Goal: Information Seeking & Learning: Learn about a topic

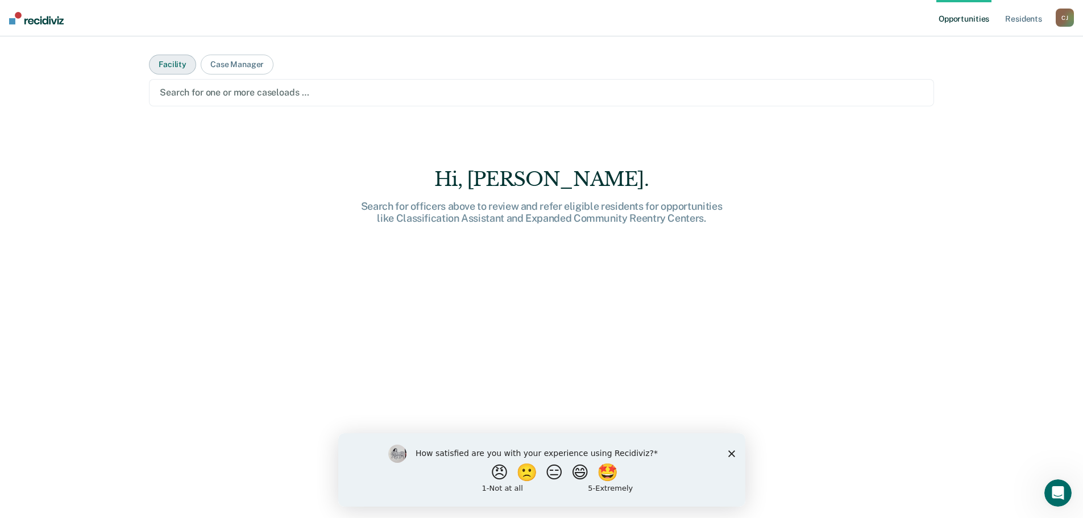
click at [168, 65] on button "Facility" at bounding box center [172, 65] width 47 height 20
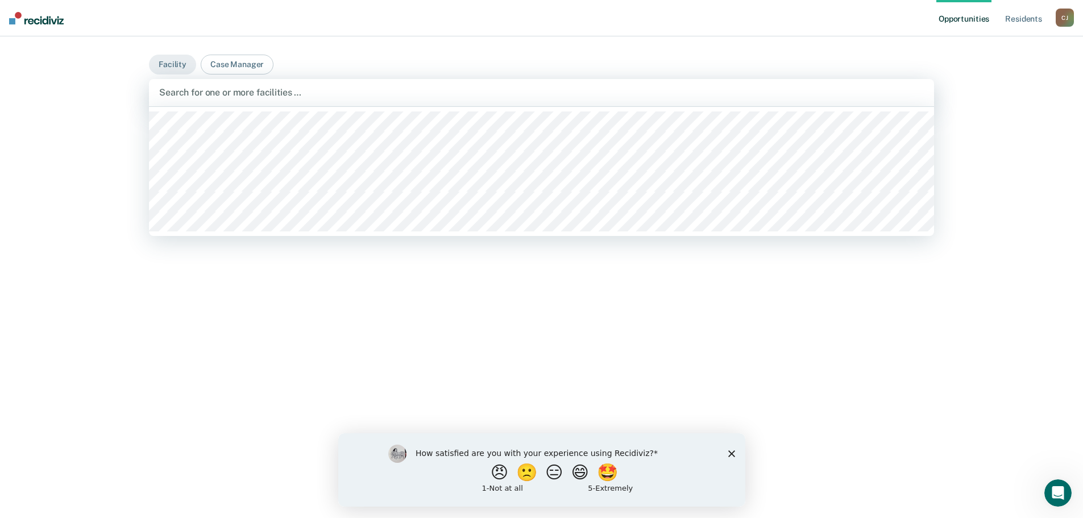
click at [216, 94] on div at bounding box center [541, 92] width 765 height 13
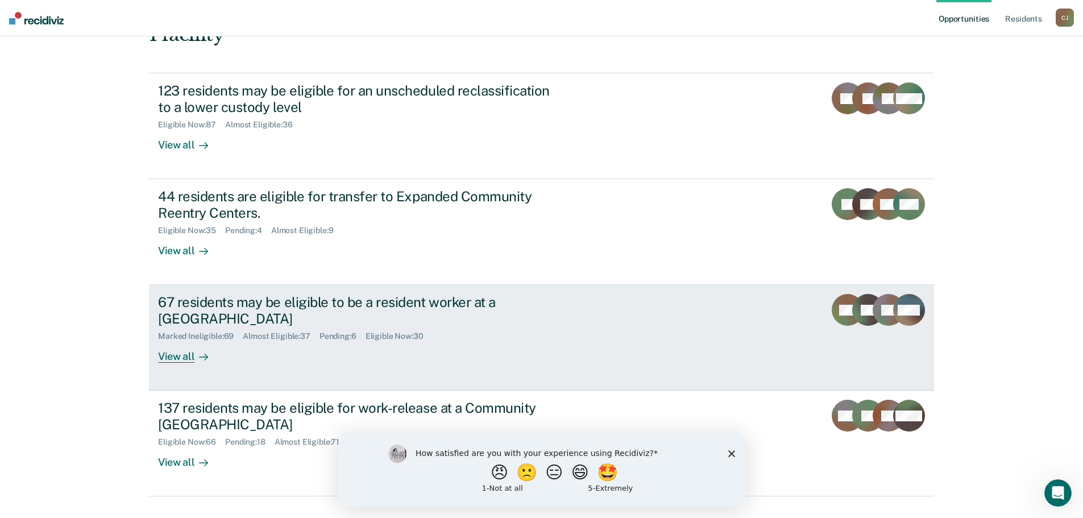
scroll to position [122, 0]
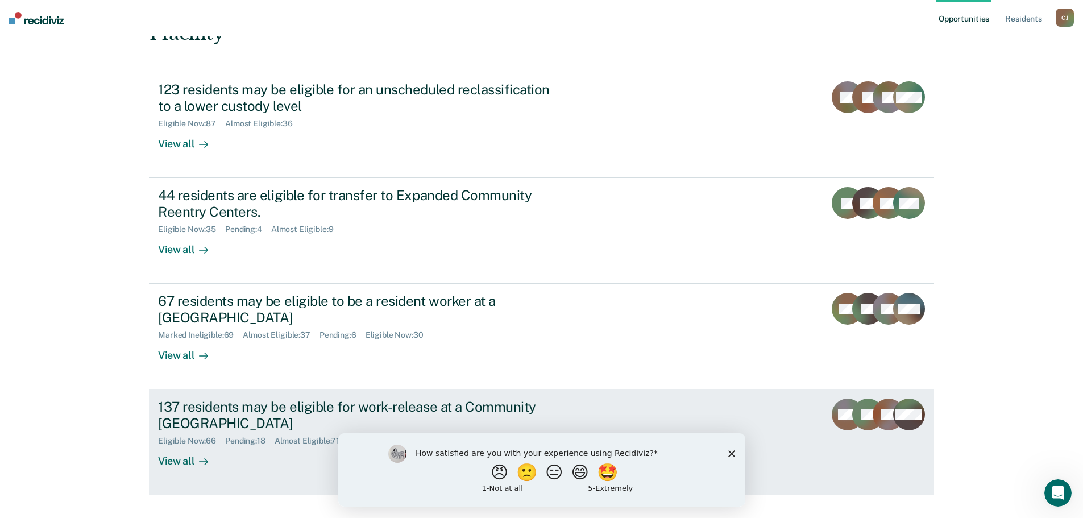
click at [236, 399] on div "137 residents may be eligible for work-release at a Community [GEOGRAPHIC_DATA]" at bounding box center [357, 415] width 399 height 33
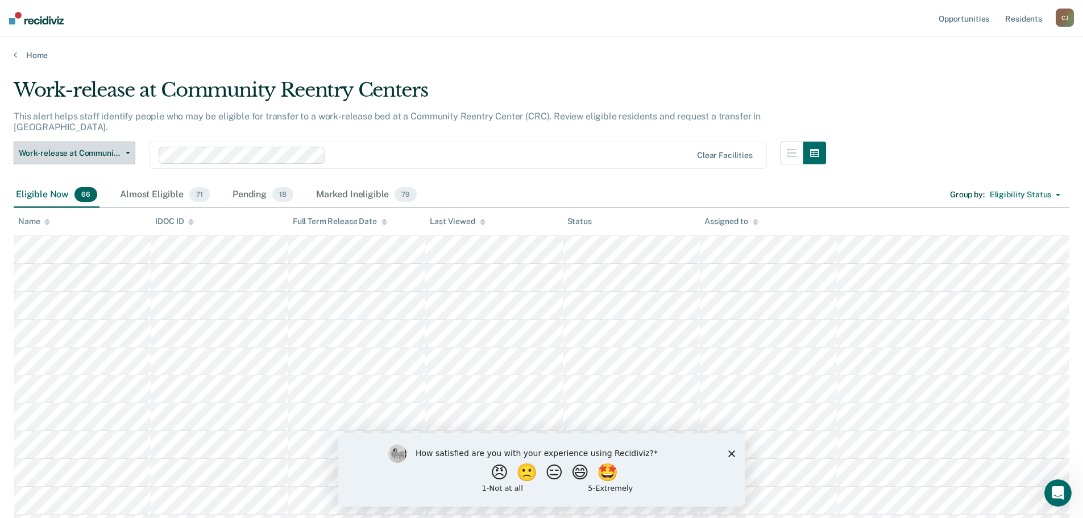
click at [123, 152] on span "button" at bounding box center [125, 153] width 9 height 2
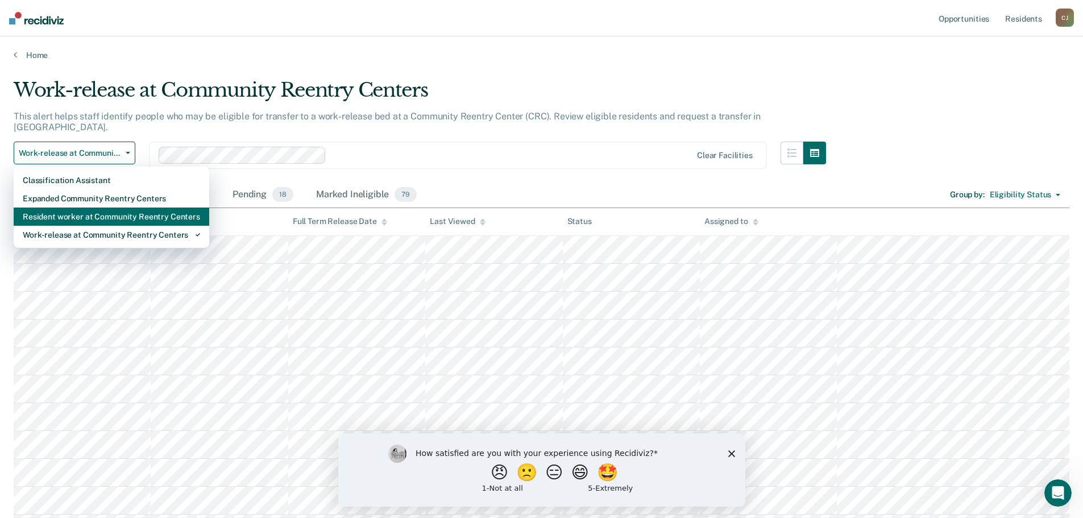
click at [116, 208] on div "Resident worker at Community Reentry Centers" at bounding box center [111, 217] width 177 height 18
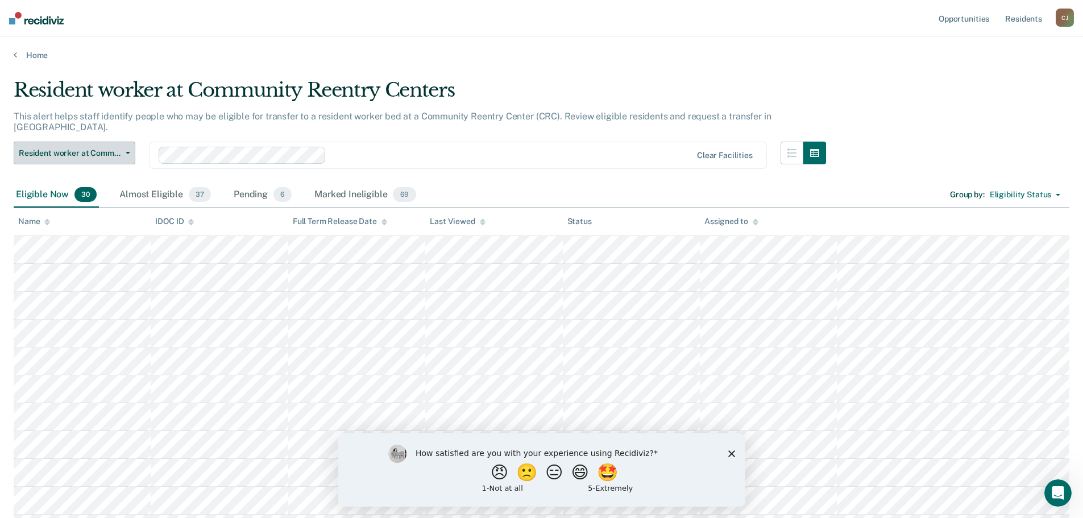
click at [118, 148] on span "Resident worker at Community Reentry Centers" at bounding box center [70, 153] width 102 height 10
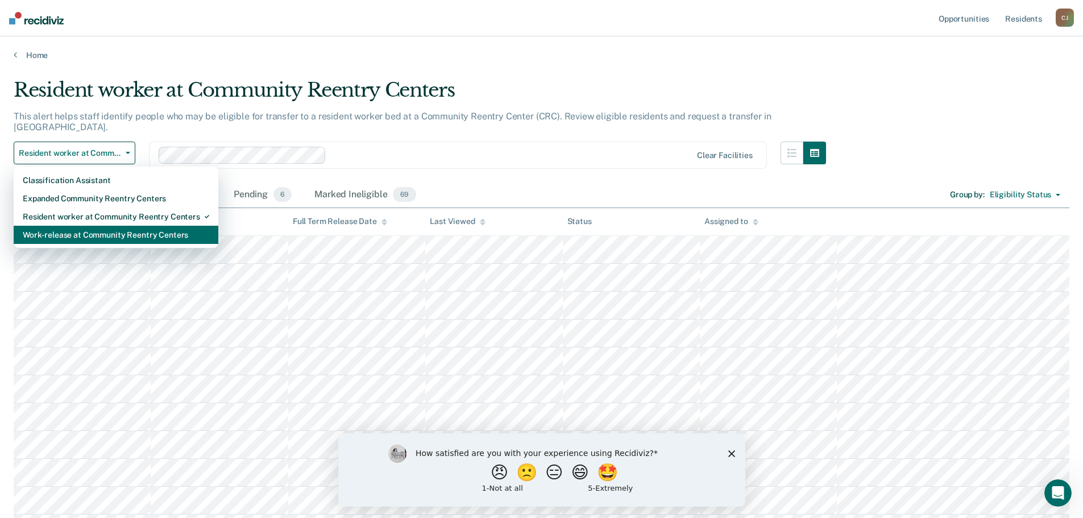
click at [92, 226] on div "Work-release at Community Reentry Centers" at bounding box center [116, 235] width 187 height 18
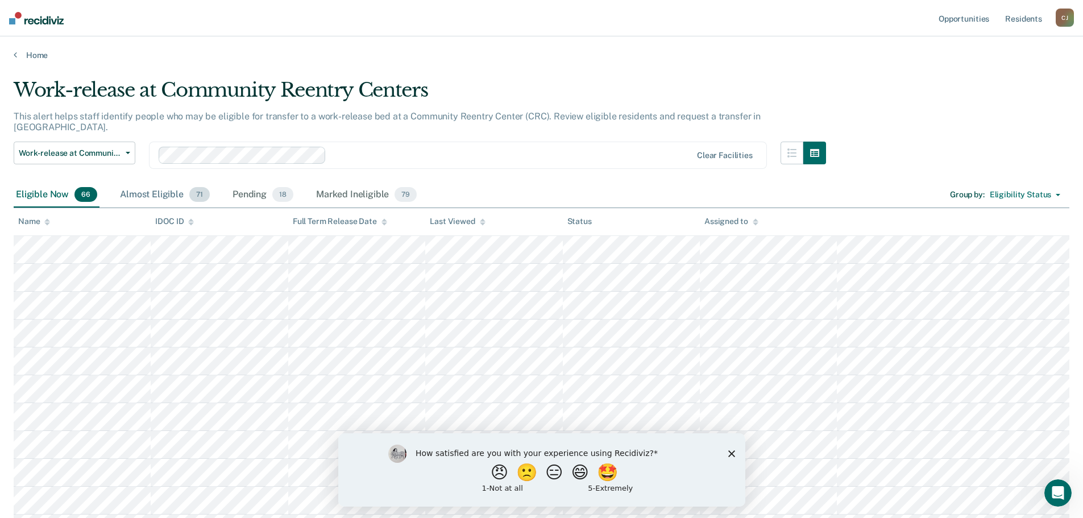
click at [156, 183] on div "Almost Eligible 71" at bounding box center [165, 195] width 94 height 25
click at [241, 189] on div "Pending 18" at bounding box center [262, 195] width 65 height 25
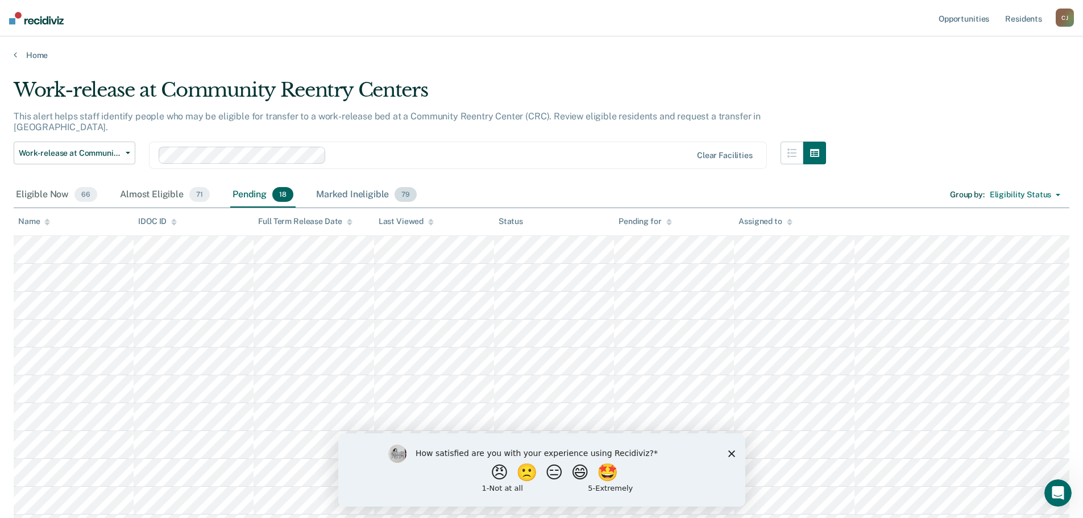
click at [365, 183] on div "Marked Ineligible 79" at bounding box center [366, 195] width 105 height 25
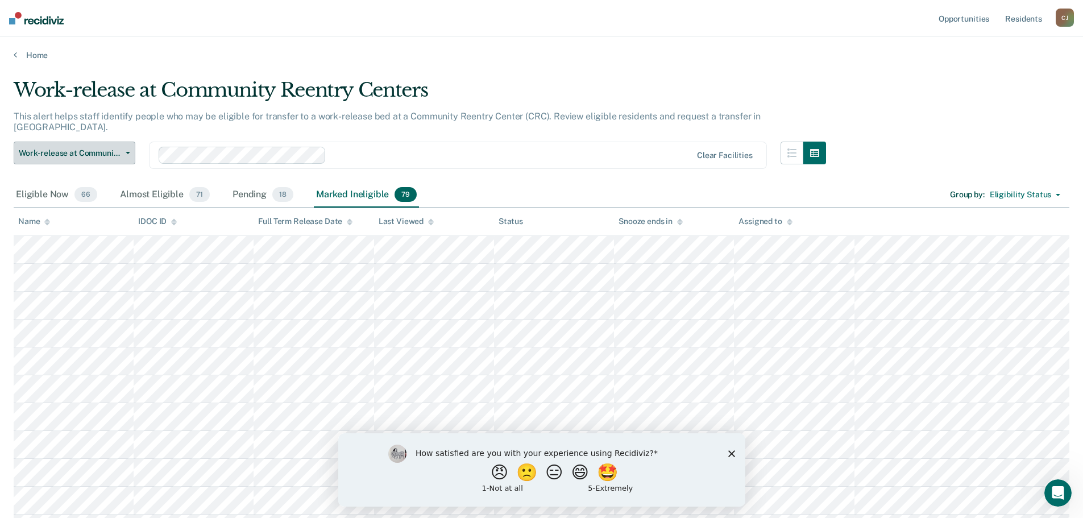
click at [88, 148] on span "Work-release at Community Reentry Centers" at bounding box center [70, 153] width 102 height 10
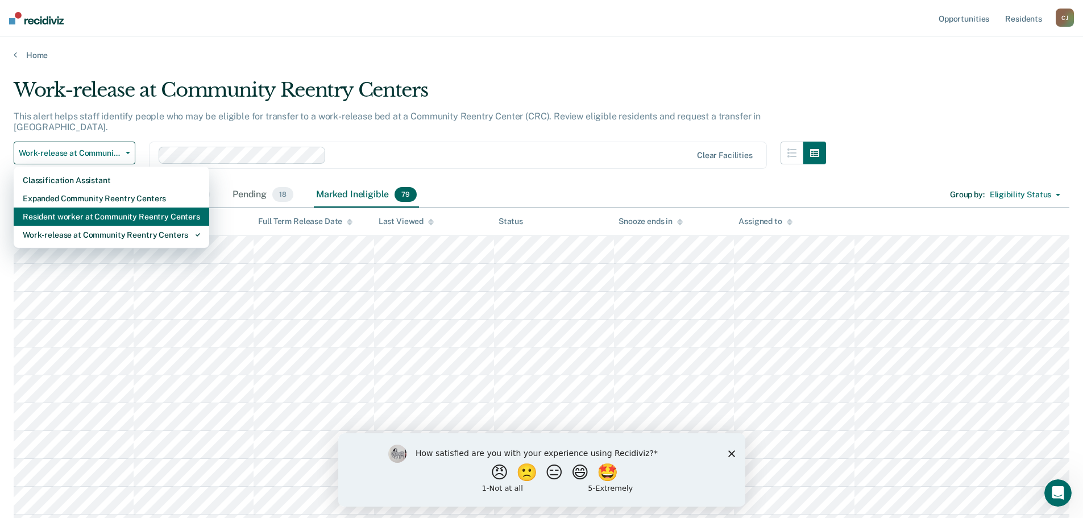
click at [92, 209] on div "Resident worker at Community Reentry Centers" at bounding box center [111, 217] width 177 height 18
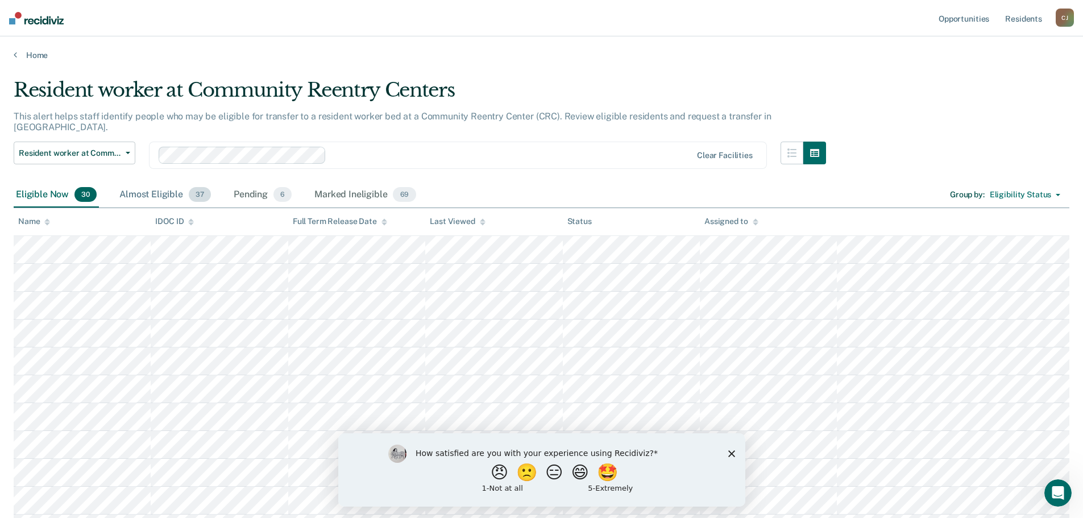
click at [142, 183] on div "Almost Eligible 37" at bounding box center [165, 195] width 96 height 25
click at [255, 184] on div "Pending 6" at bounding box center [262, 195] width 63 height 25
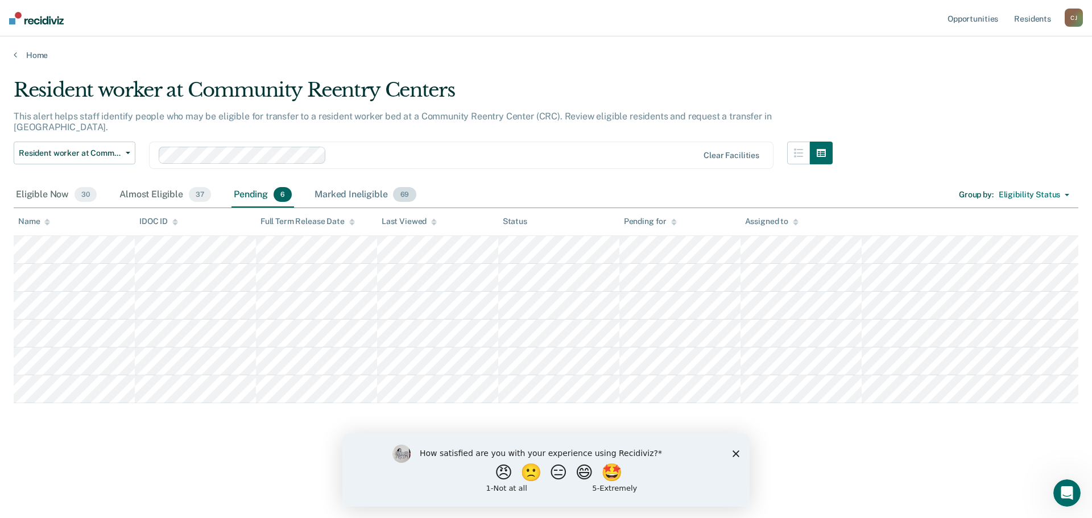
click at [349, 183] on div "Marked Ineligible 69" at bounding box center [365, 195] width 106 height 25
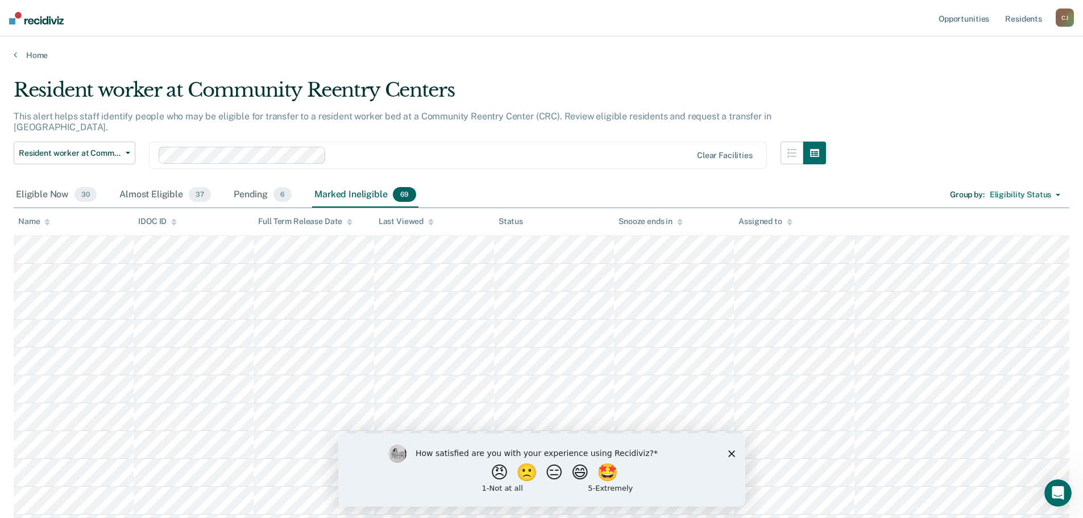
click at [587, 434] on icon "Close survey" at bounding box center [731, 453] width 7 height 7
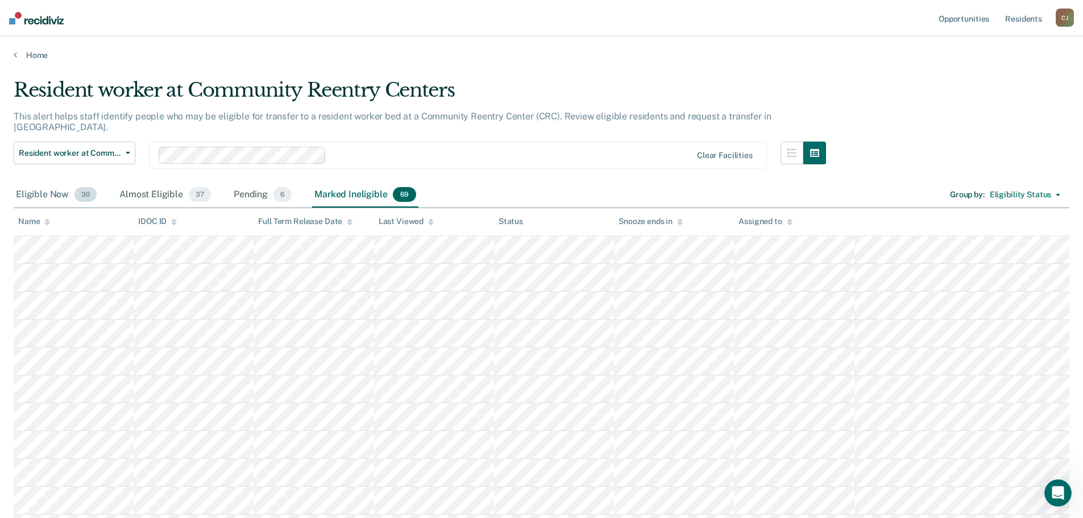
click at [43, 183] on div "Eligible Now 30" at bounding box center [56, 195] width 85 height 25
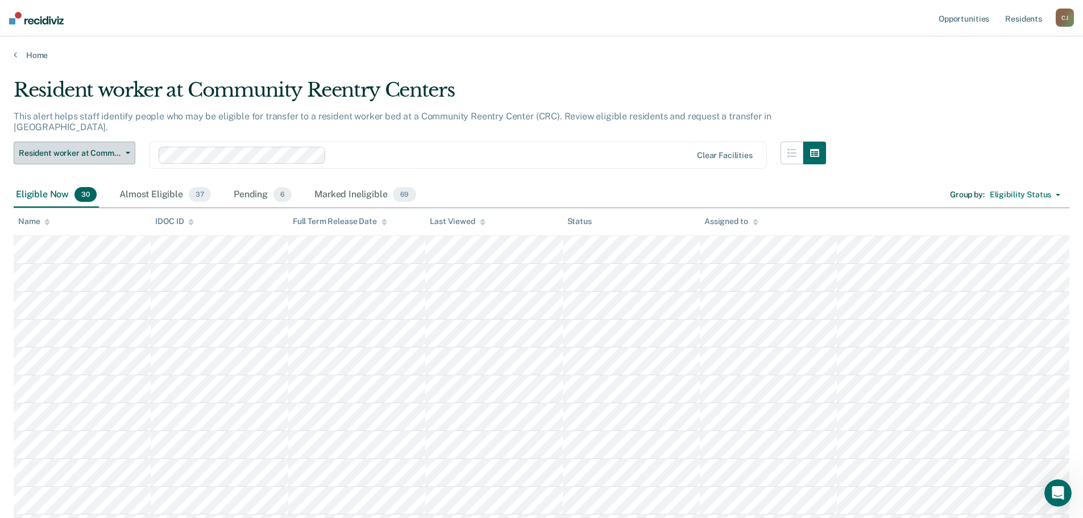
click at [49, 148] on span "Resident worker at Community Reentry Centers" at bounding box center [70, 153] width 102 height 10
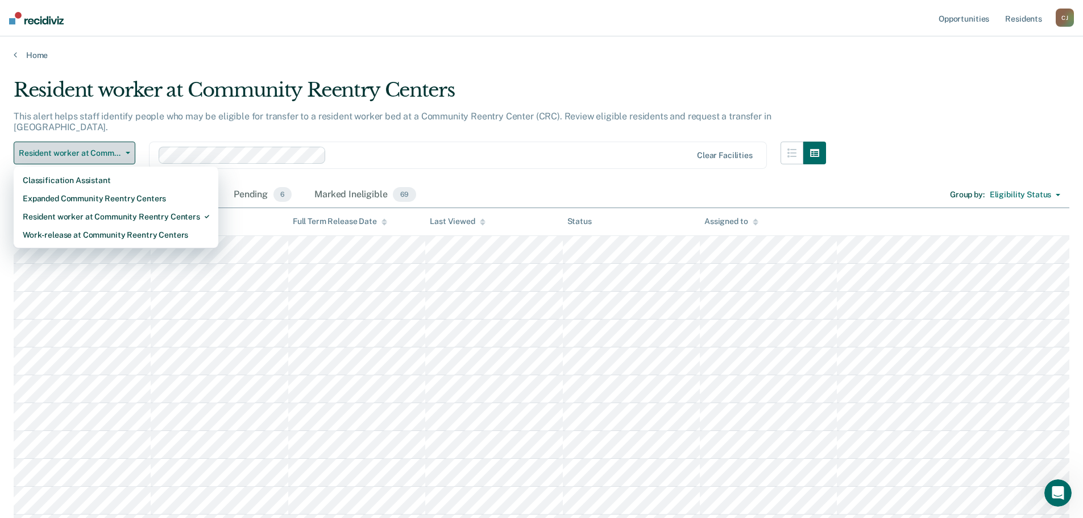
click at [54, 148] on span "Resident worker at Community Reentry Centers" at bounding box center [70, 153] width 102 height 10
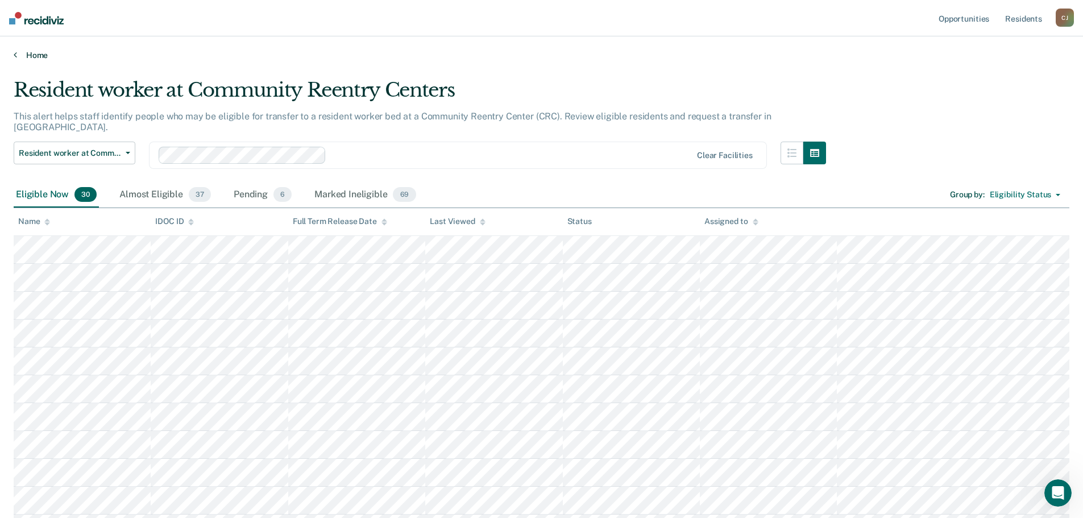
click at [31, 52] on link "Home" at bounding box center [542, 55] width 1056 height 10
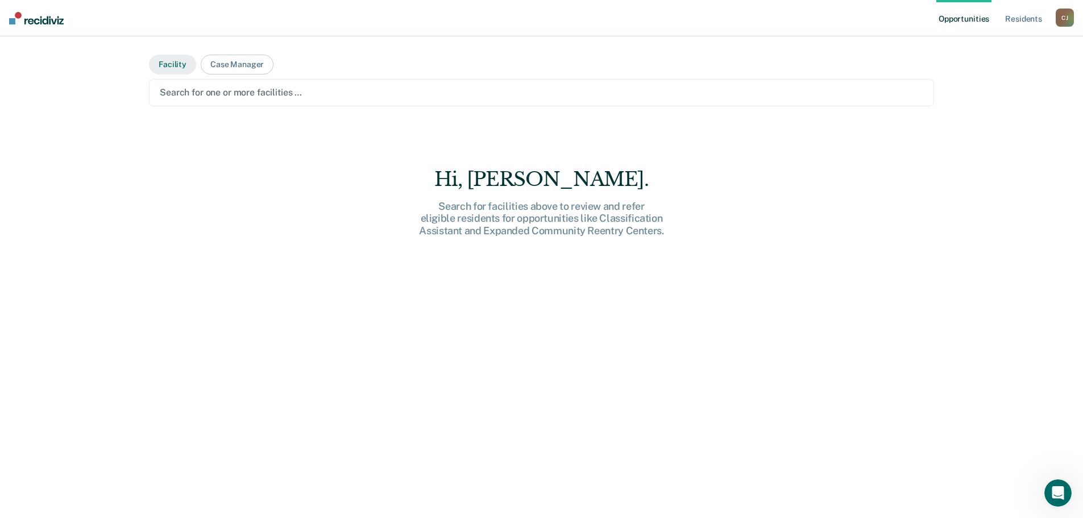
click at [165, 63] on button "Facility" at bounding box center [172, 65] width 47 height 20
click at [587, 24] on link "Resident s" at bounding box center [1024, 18] width 42 height 36
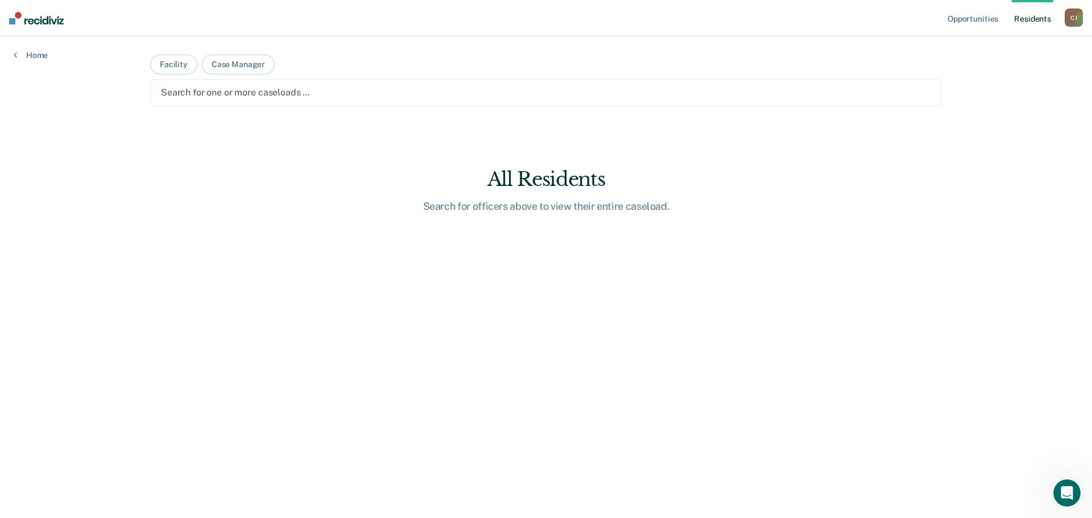
click at [587, 16] on link "Resident s" at bounding box center [1033, 18] width 42 height 36
click at [287, 96] on div at bounding box center [546, 92] width 770 height 13
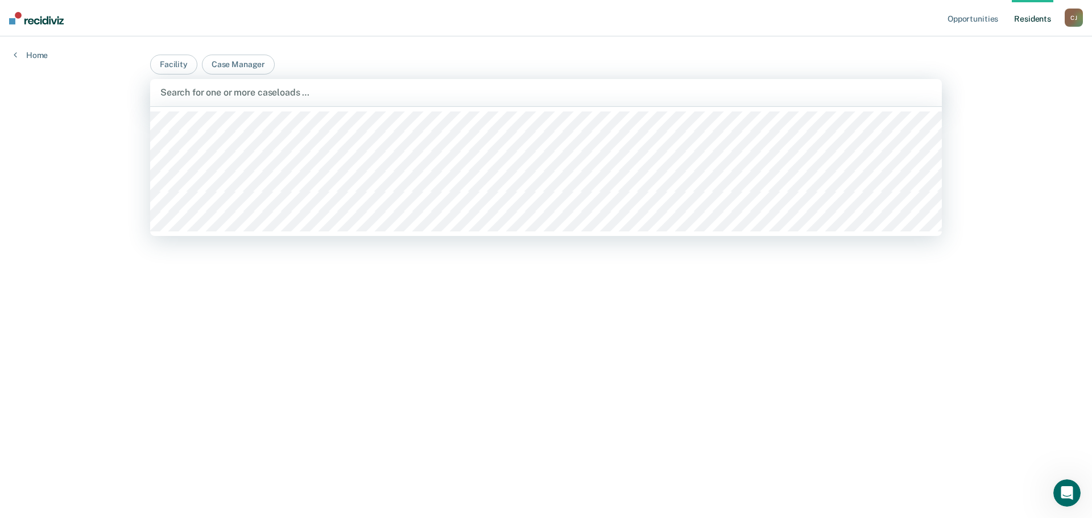
click at [290, 94] on div at bounding box center [545, 92] width 771 height 13
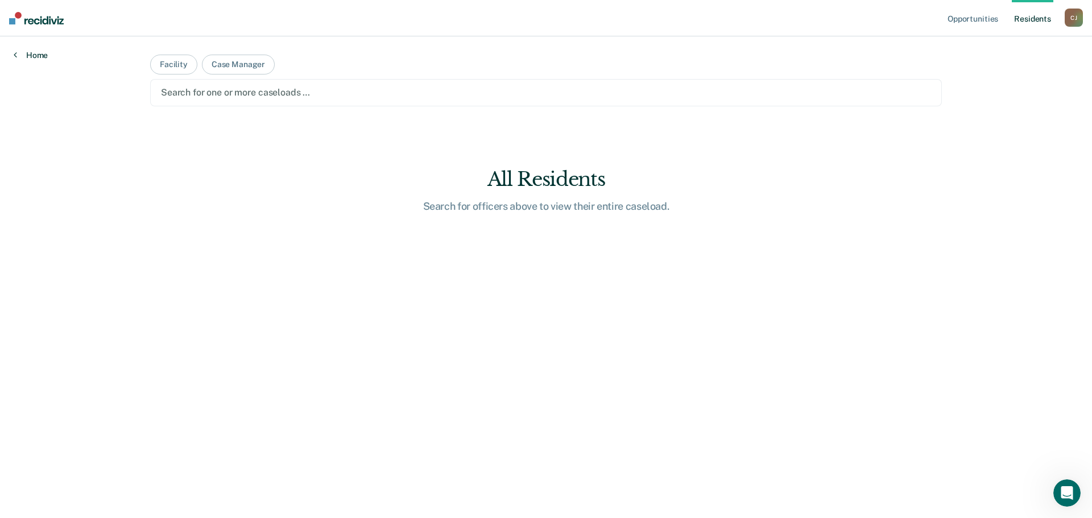
click at [36, 53] on link "Home" at bounding box center [31, 55] width 34 height 10
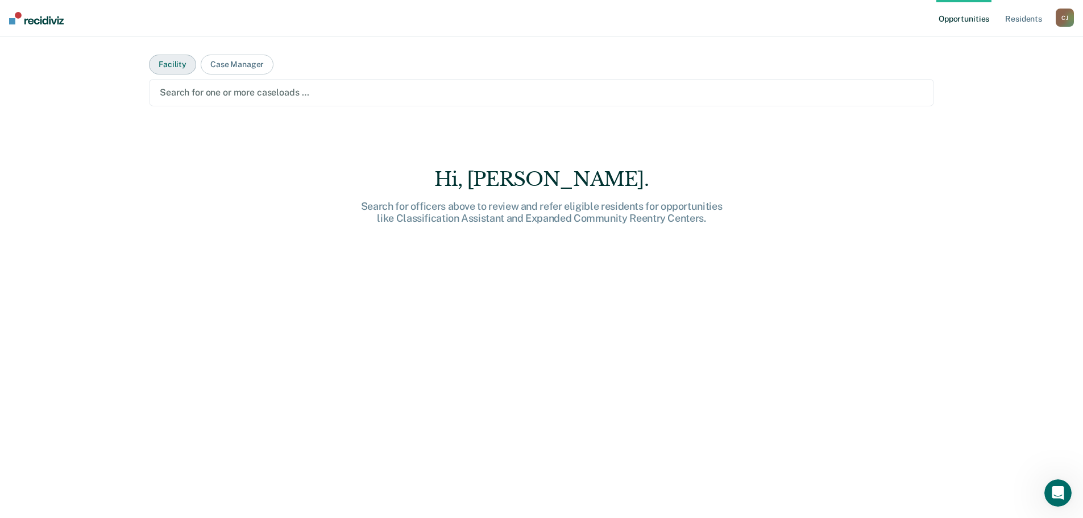
click at [168, 62] on button "Facility" at bounding box center [172, 65] width 47 height 20
click at [213, 98] on div at bounding box center [542, 92] width 764 height 13
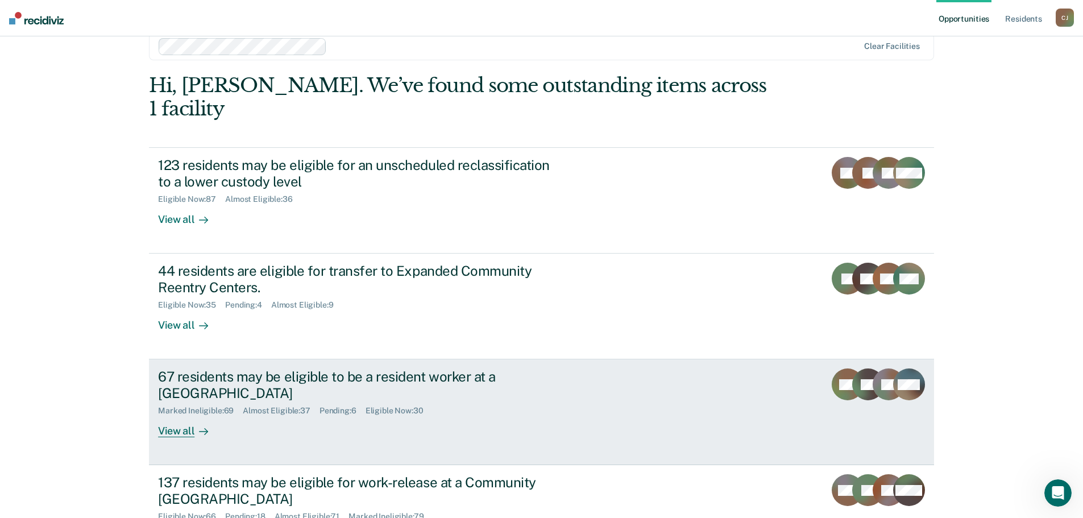
scroll to position [114, 0]
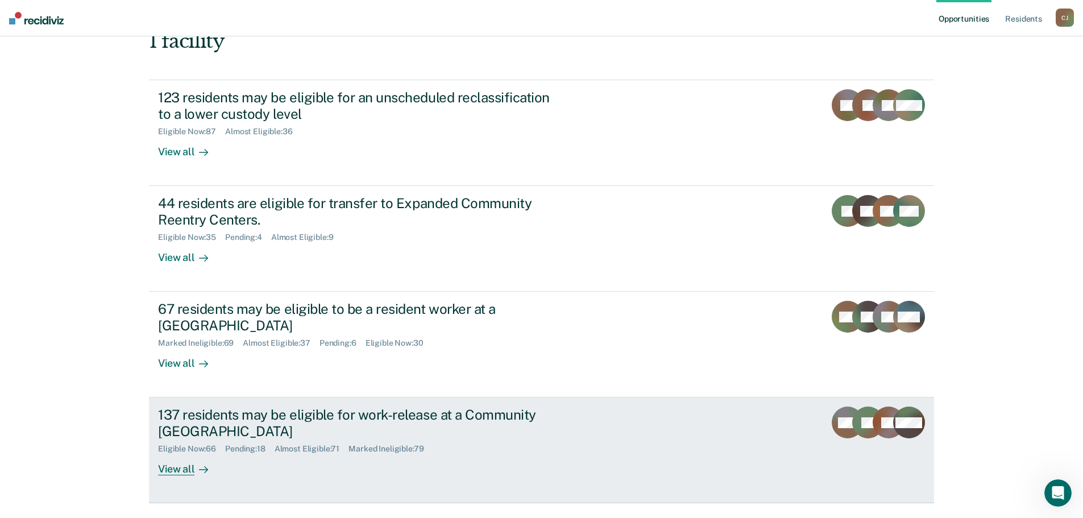
click at [316, 407] on div "137 residents may be eligible for work-release at a Community [GEOGRAPHIC_DATA]" at bounding box center [357, 423] width 399 height 33
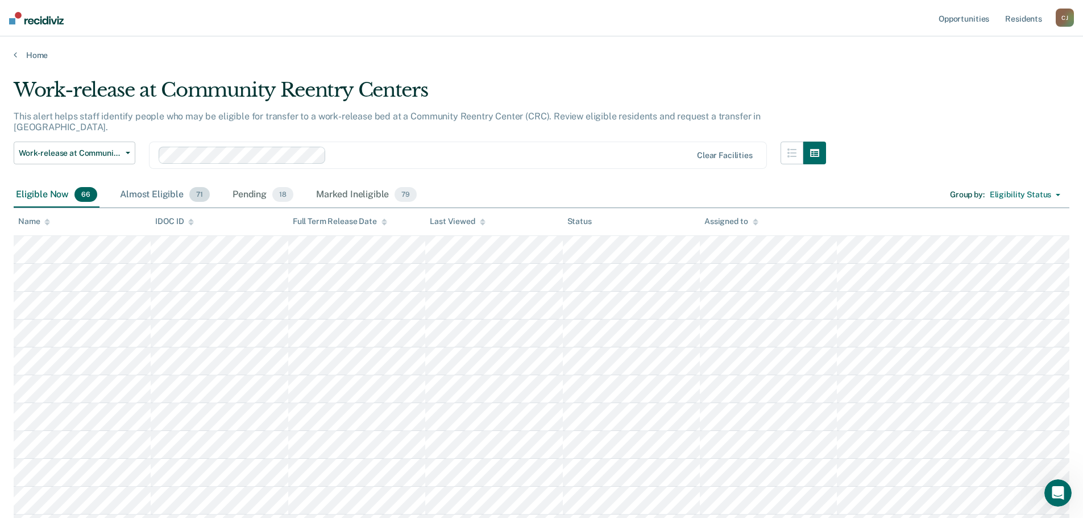
click at [167, 184] on div "Almost Eligible 71" at bounding box center [165, 195] width 94 height 25
click at [256, 187] on div "Pending 18" at bounding box center [262, 195] width 65 height 25
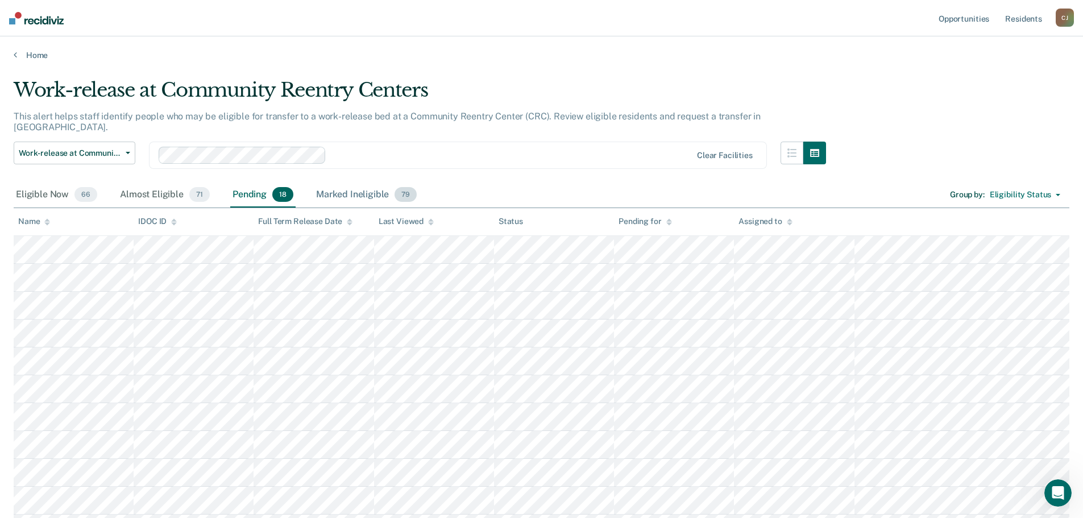
click at [344, 183] on div "Marked Ineligible 79" at bounding box center [366, 195] width 105 height 25
click at [48, 183] on div "Eligible Now 66" at bounding box center [57, 195] width 86 height 25
